Goal: Information Seeking & Learning: Learn about a topic

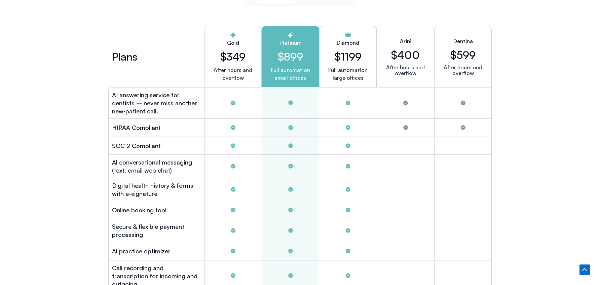
scroll to position [1845, 0]
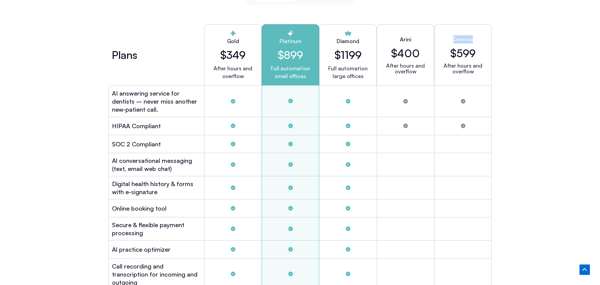
drag, startPoint x: 474, startPoint y: 37, endPoint x: 454, endPoint y: 37, distance: 20.5
click at [454, 37] on div "Dentina $599 After hours and overflow" at bounding box center [463, 54] width 58 height 61
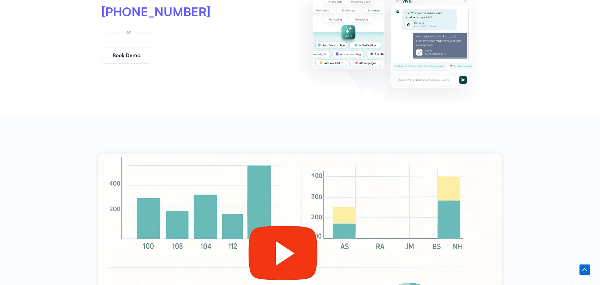
scroll to position [85, 0]
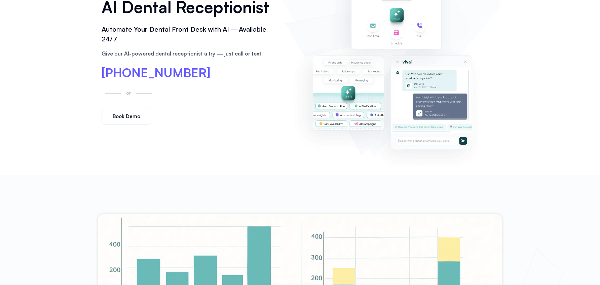
click at [351, 86] on img at bounding box center [391, 59] width 213 height 217
click at [410, 119] on img at bounding box center [391, 59] width 213 height 217
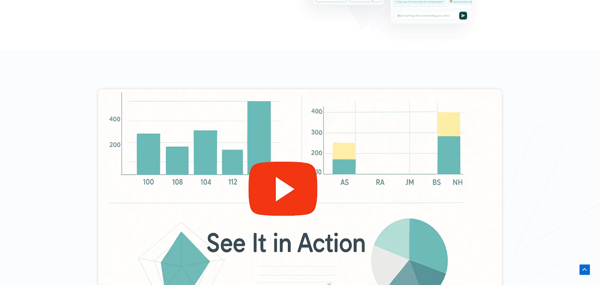
scroll to position [230, 0]
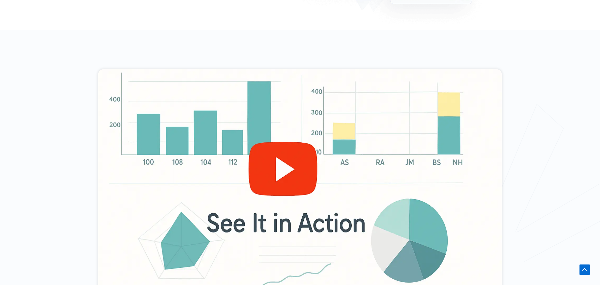
click at [309, 167] on div at bounding box center [300, 182] width 404 height 227
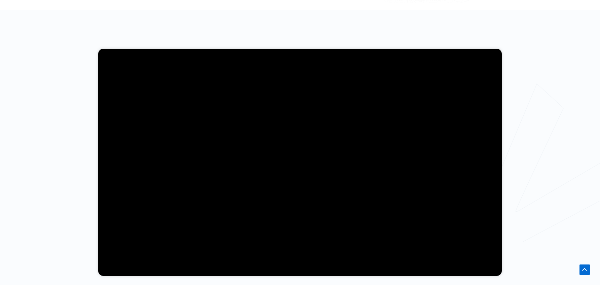
scroll to position [267, 0]
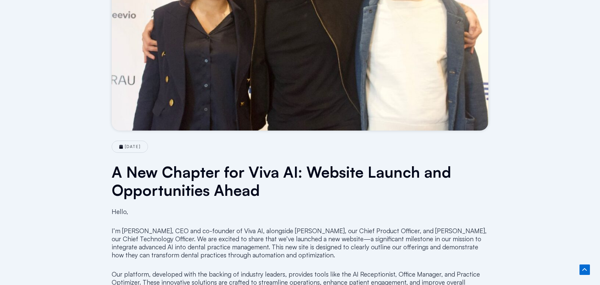
scroll to position [72, 0]
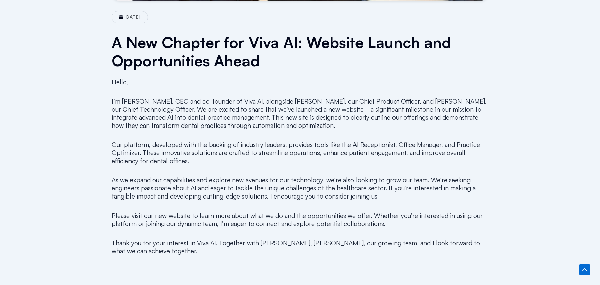
scroll to position [469, 0]
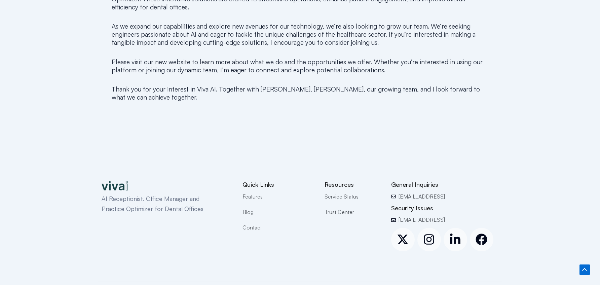
click at [252, 227] on span "Contact" at bounding box center [253, 227] width 20 height 9
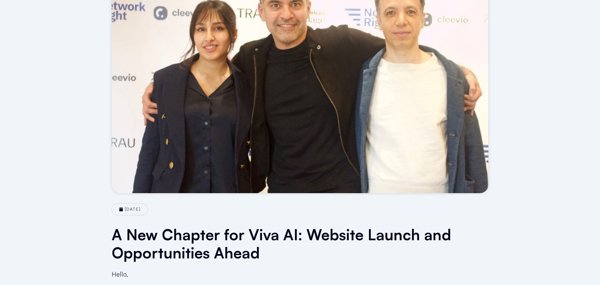
scroll to position [0, 0]
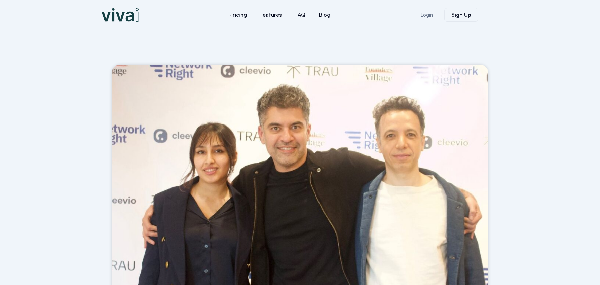
click at [118, 11] on img at bounding box center [120, 14] width 37 height 13
